Goal: Transaction & Acquisition: Obtain resource

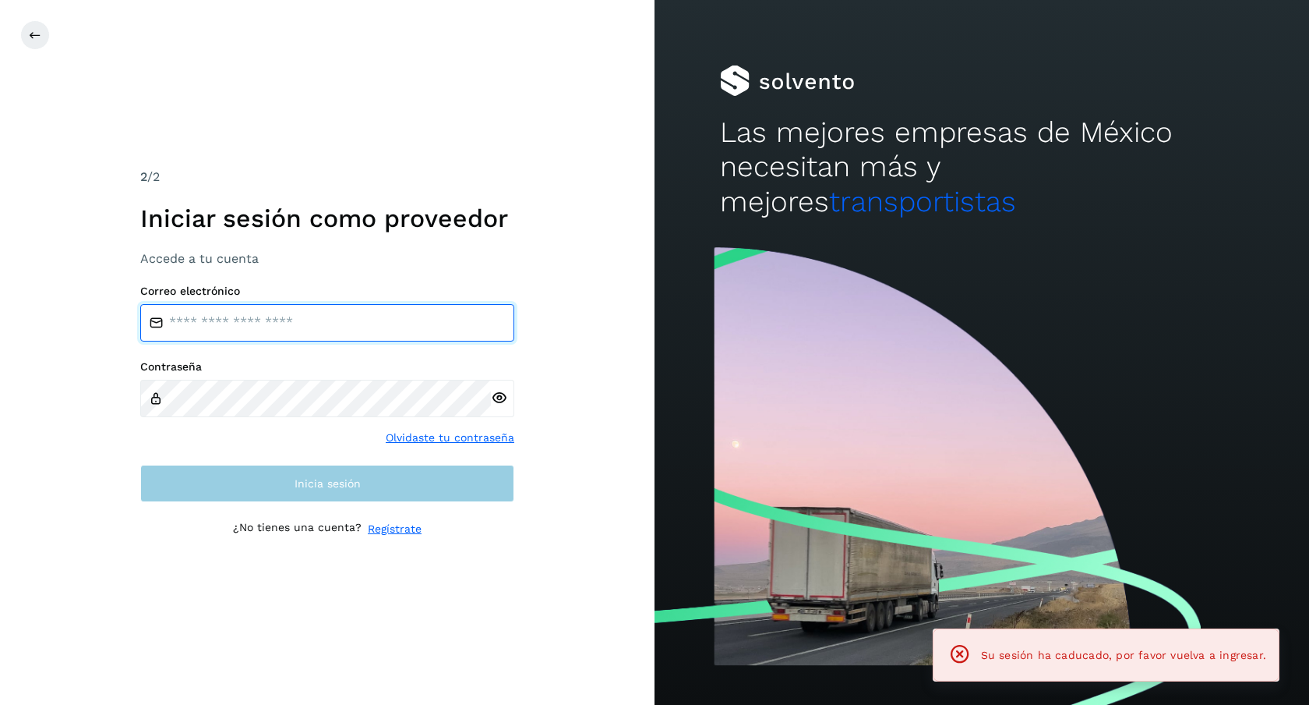
type input "**********"
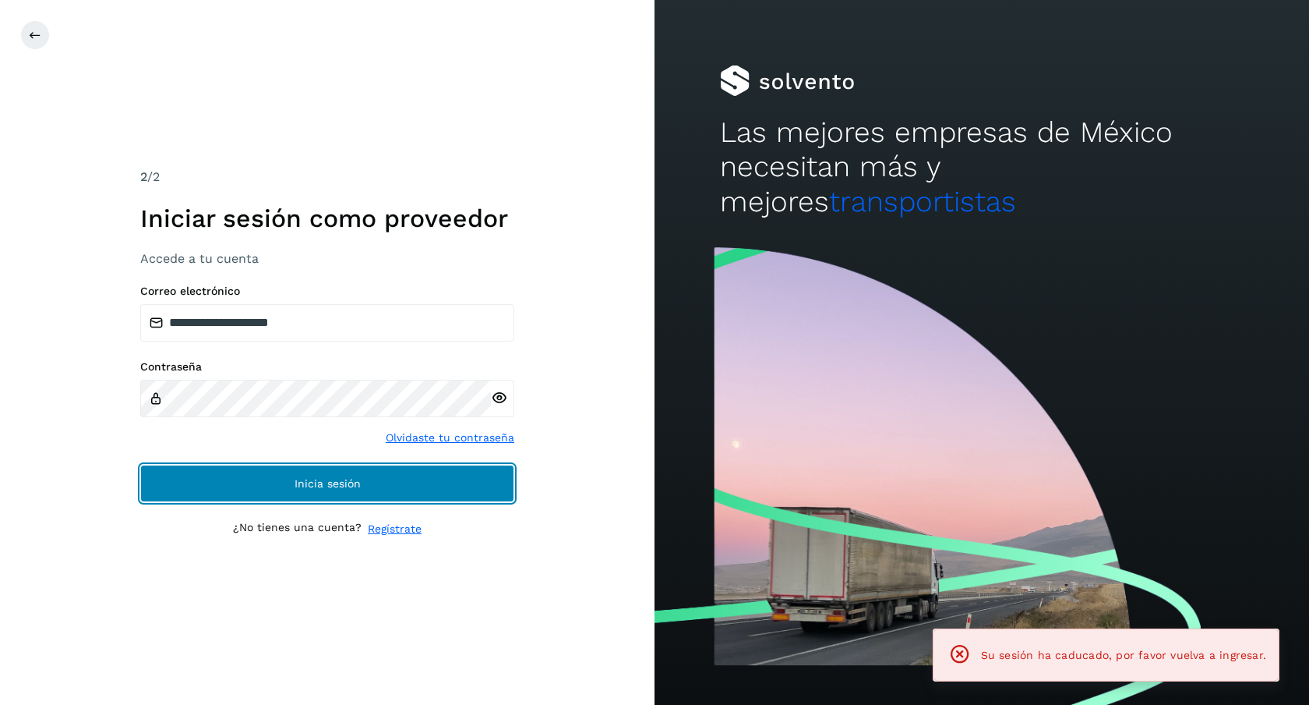
click at [304, 494] on button "Inicia sesión" at bounding box center [327, 483] width 374 height 37
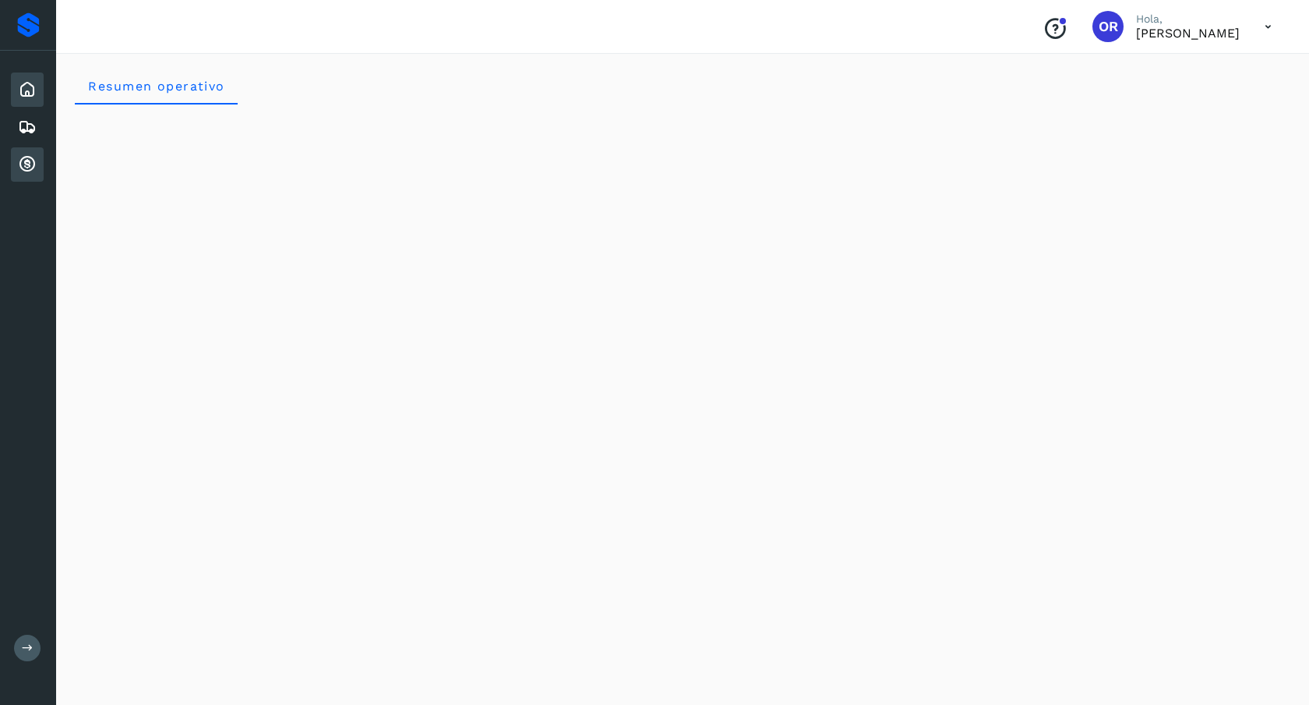
click at [32, 162] on icon at bounding box center [27, 164] width 19 height 19
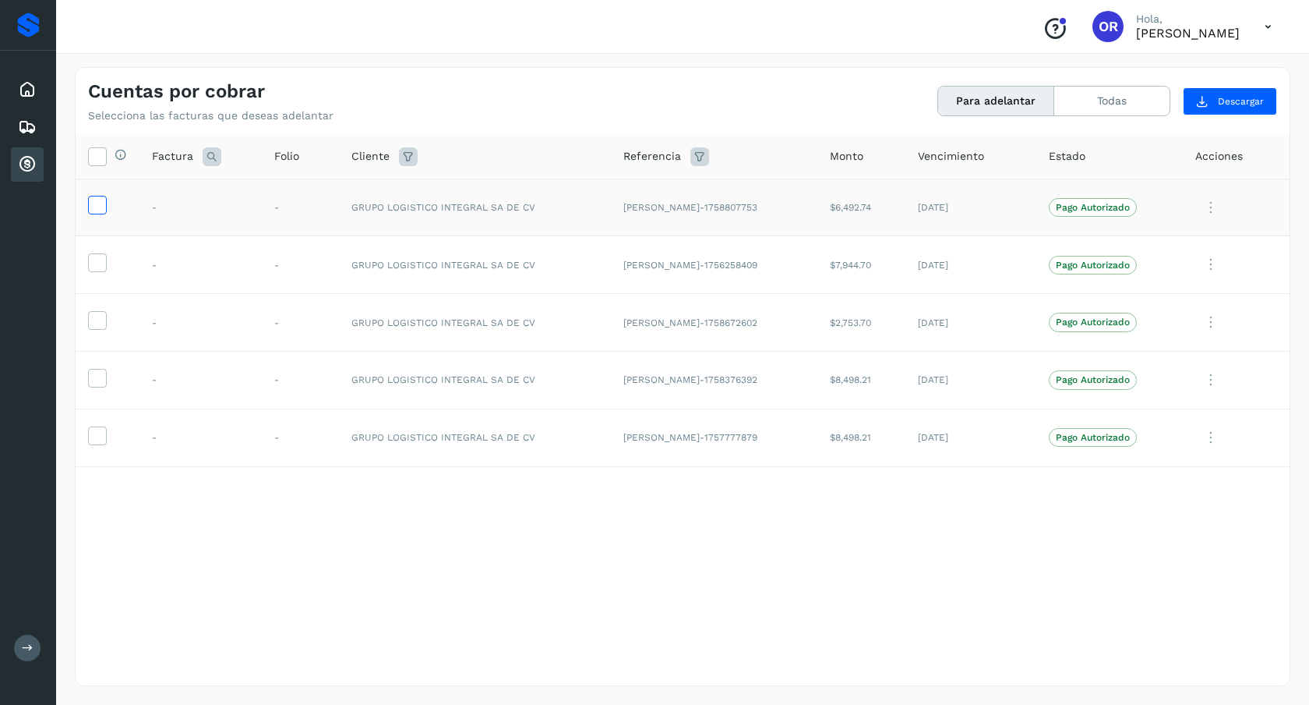
click at [95, 214] on label at bounding box center [97, 205] width 19 height 19
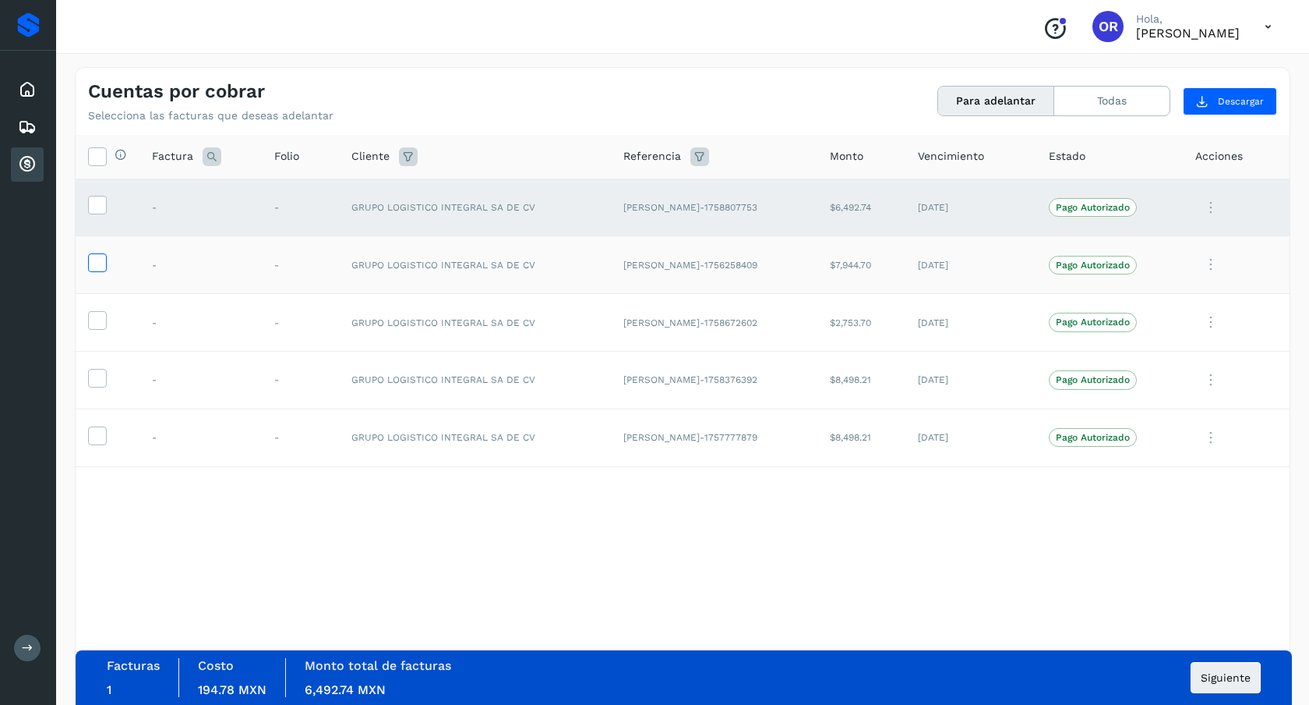
click at [93, 263] on icon at bounding box center [97, 261] width 16 height 16
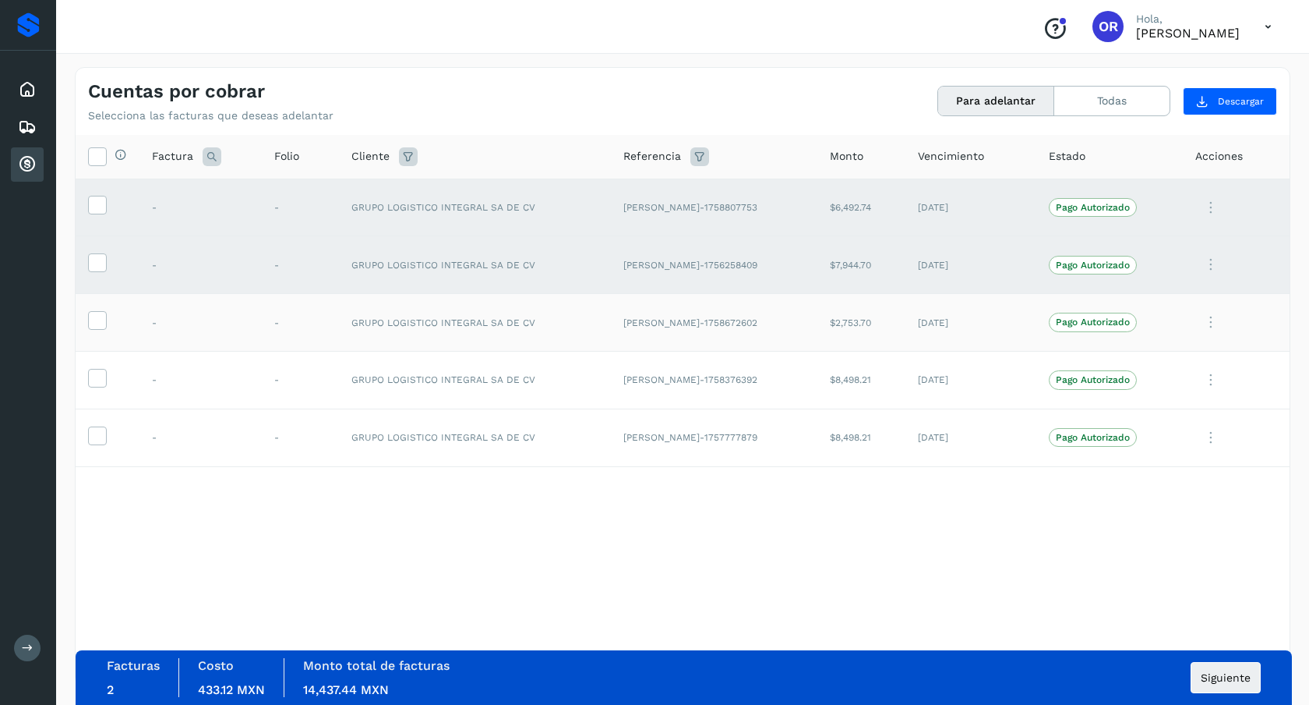
click at [93, 308] on td at bounding box center [108, 323] width 64 height 58
click at [97, 323] on icon at bounding box center [97, 319] width 16 height 16
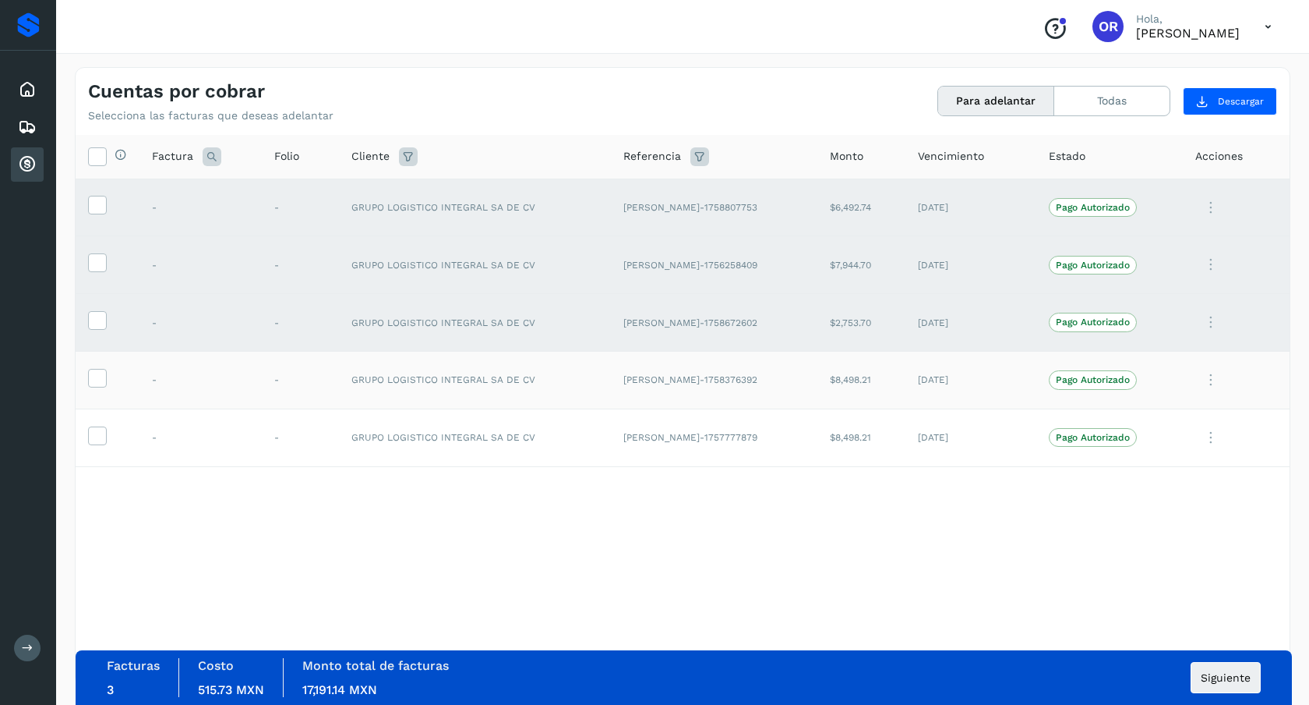
click at [97, 399] on td at bounding box center [108, 380] width 64 height 58
click at [98, 389] on td at bounding box center [108, 380] width 64 height 58
click at [98, 380] on icon at bounding box center [97, 377] width 16 height 16
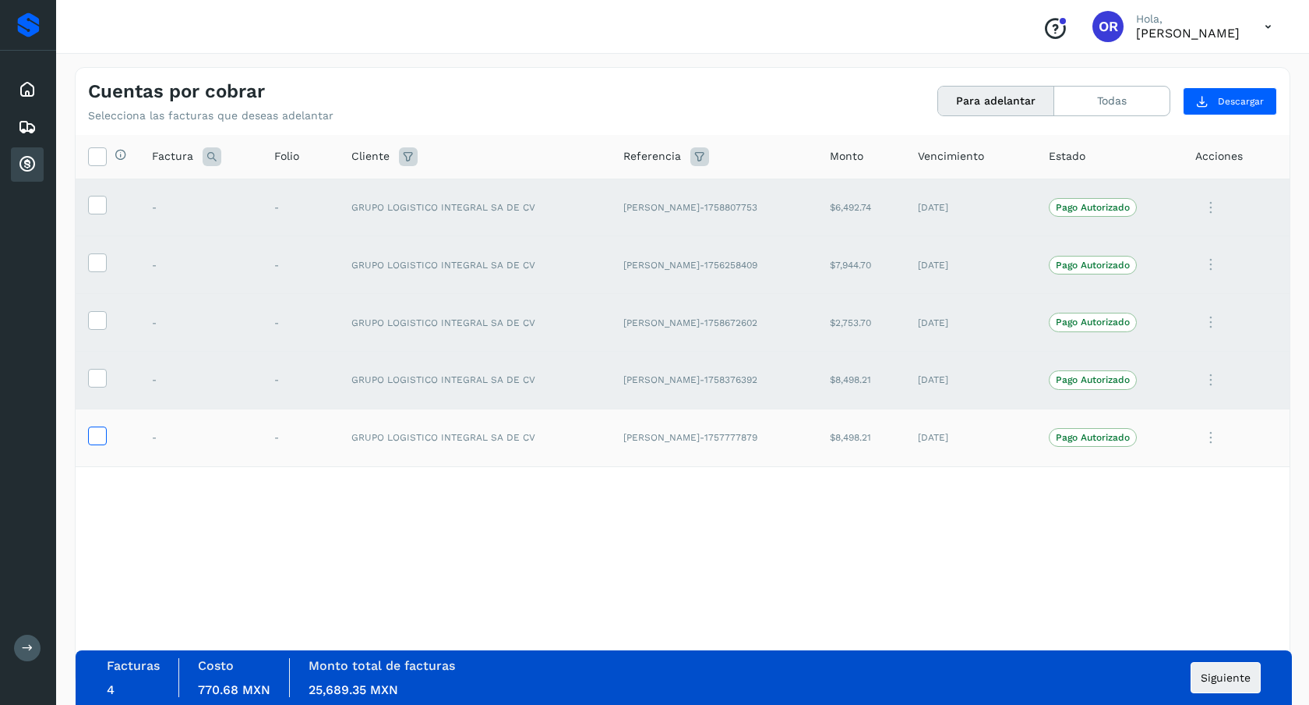
click at [97, 439] on icon at bounding box center [97, 434] width 16 height 16
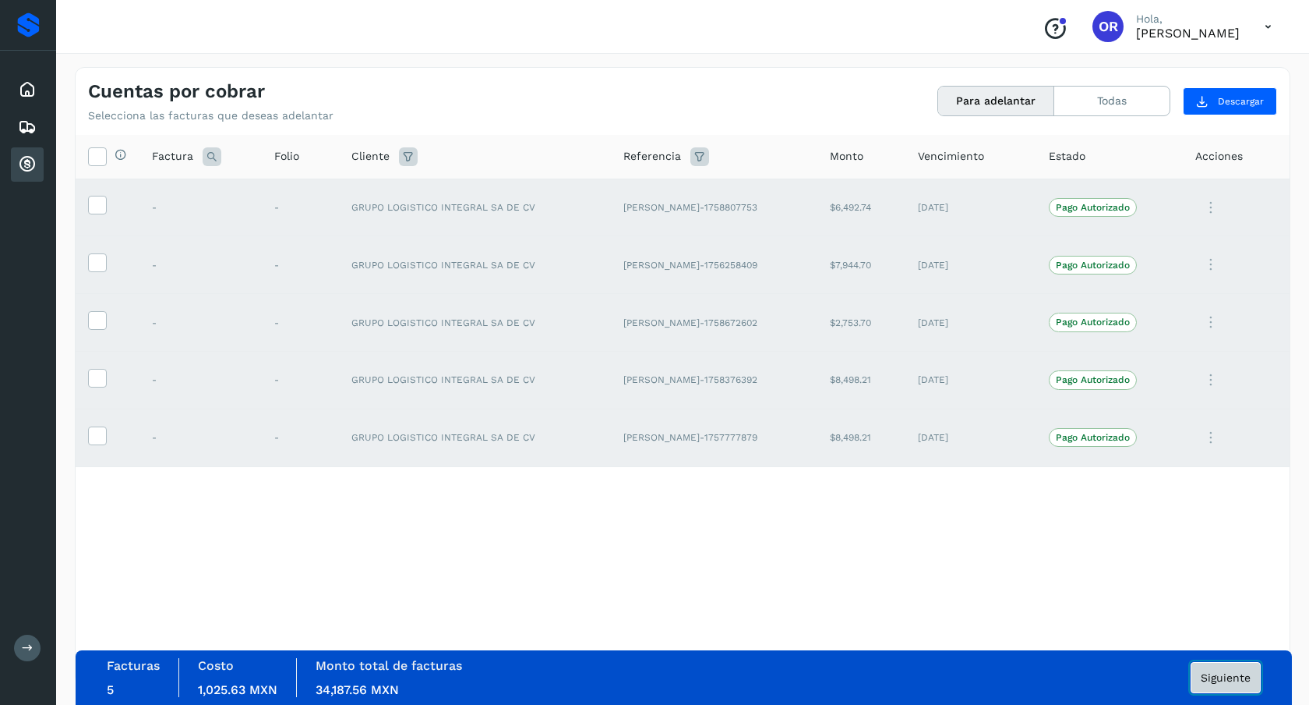
click at [1207, 672] on span "Siguiente" at bounding box center [1226, 677] width 50 height 11
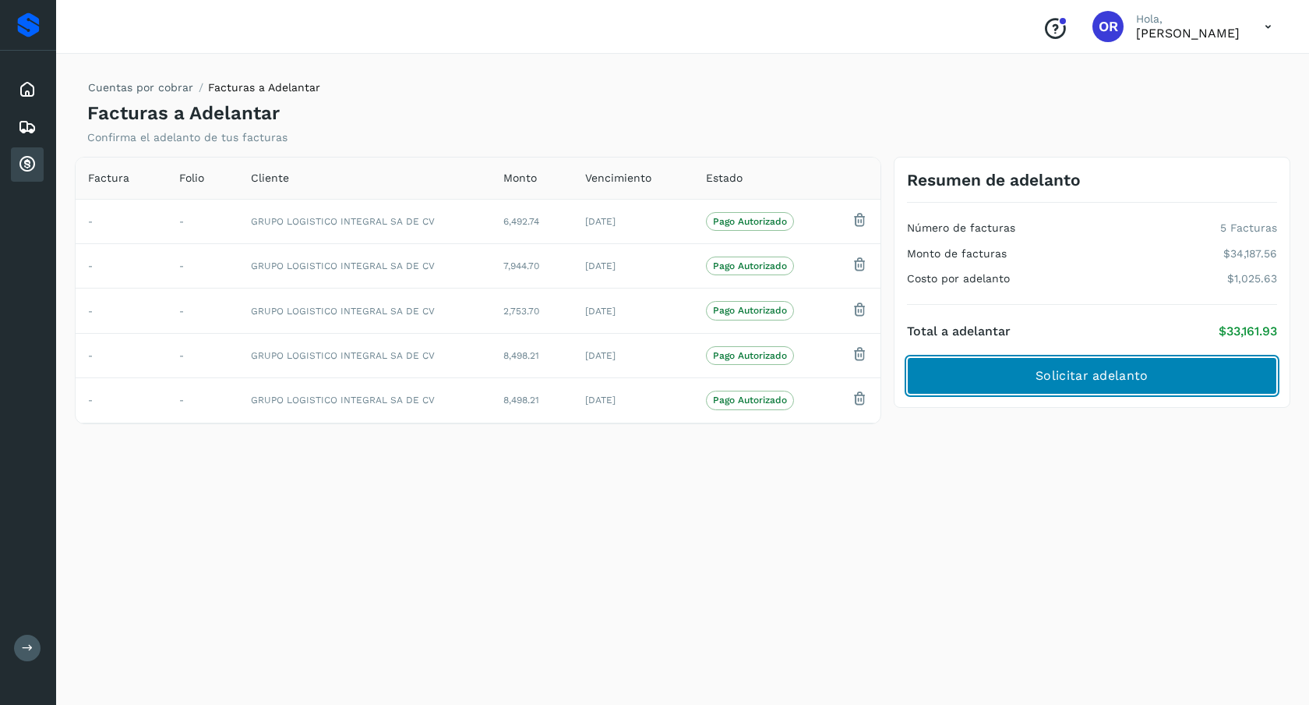
click at [997, 365] on button "Solicitar adelanto" at bounding box center [1092, 375] width 370 height 37
